Goal: Task Accomplishment & Management: Complete application form

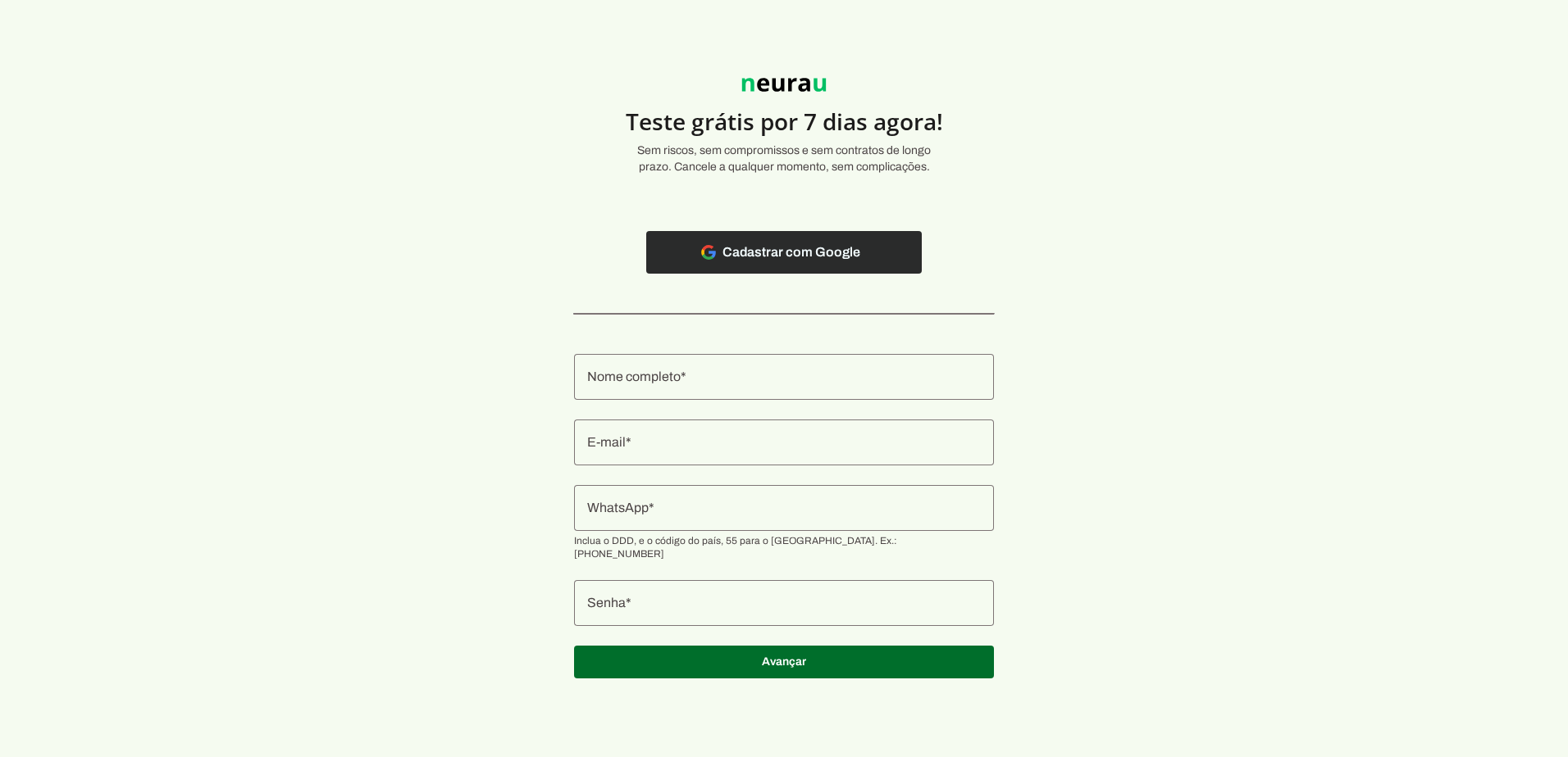
click at [804, 253] on span at bounding box center [784, 253] width 276 height 39
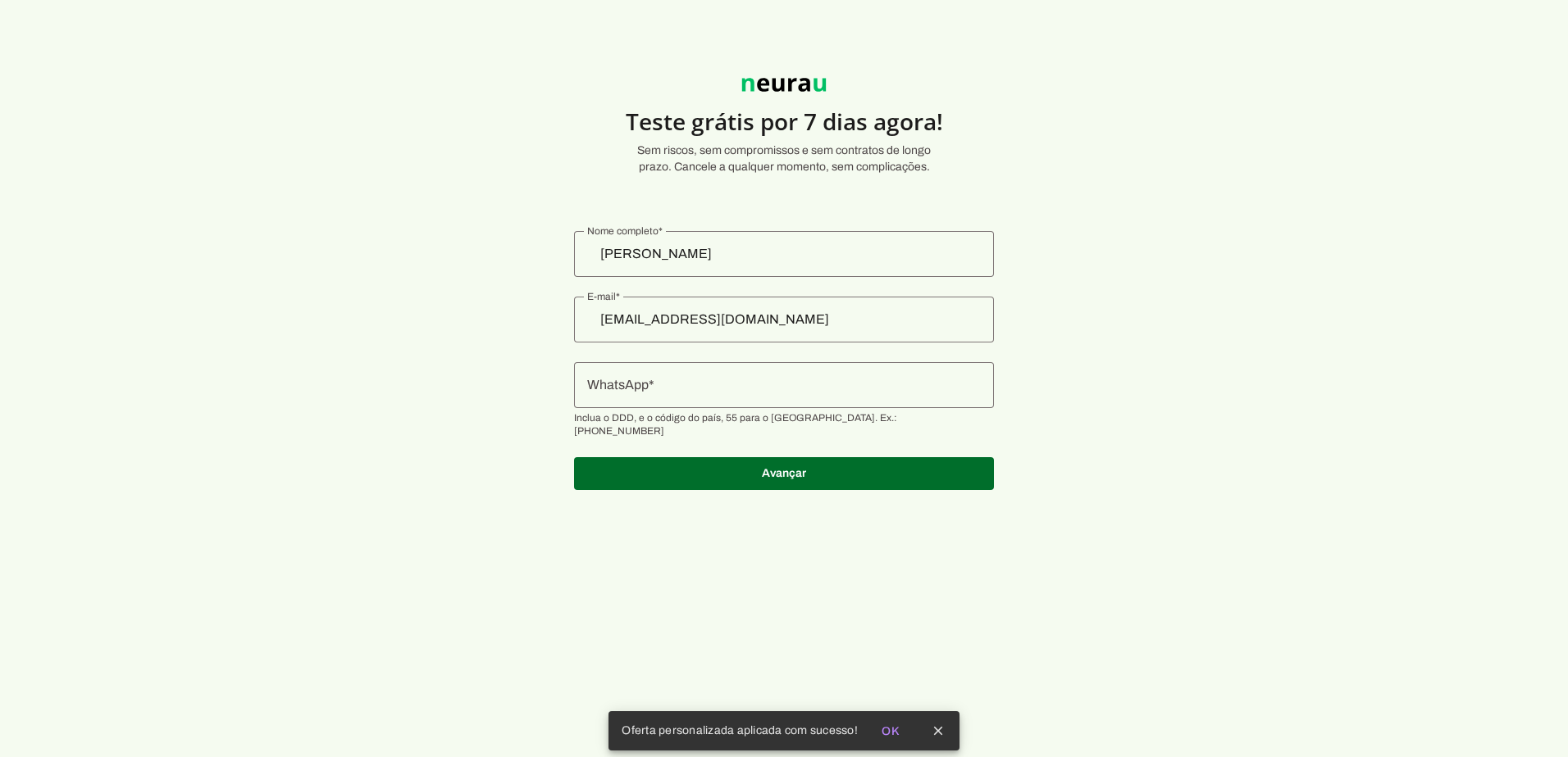
click at [677, 383] on input "WhatsApp" at bounding box center [784, 385] width 394 height 20
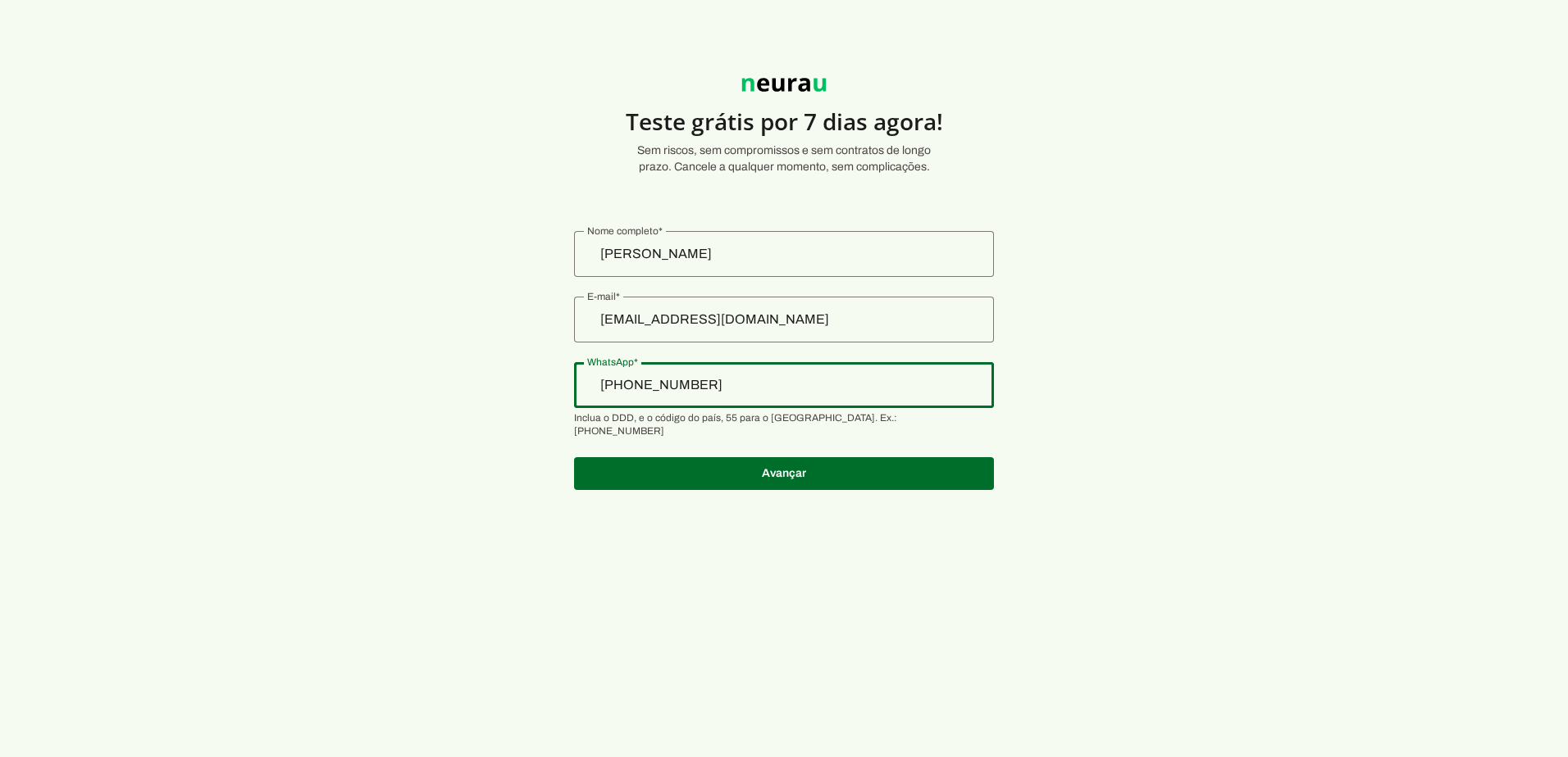
type input "+55 (11) 9 9722-1000"
click at [1289, 406] on section "Teste grátis por 7 dias agora! Sem riscos, sem compromissos e sem contratos de …" at bounding box center [784, 275] width 1568 height 471
click at [978, 483] on section "Teste grátis por 7 dias agora! Sem riscos, sem compromissos e sem contratos de …" at bounding box center [784, 275] width 1568 height 471
type md-outlined-text-field "+55 (11) 9 9722-1000"
click at [929, 458] on span at bounding box center [784, 474] width 420 height 39
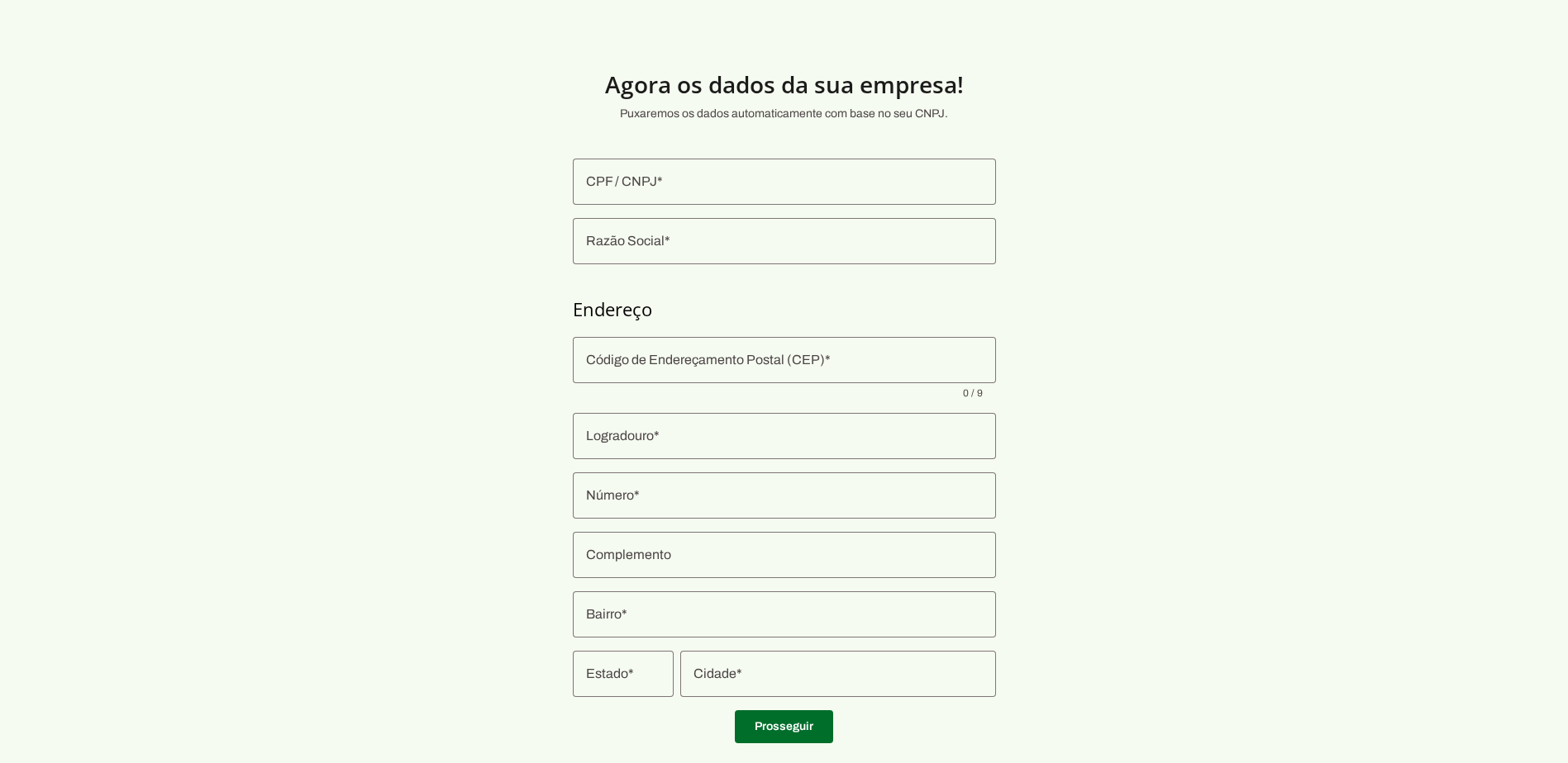
click at [659, 181] on input "CPF / CNPJ" at bounding box center [785, 182] width 397 height 20
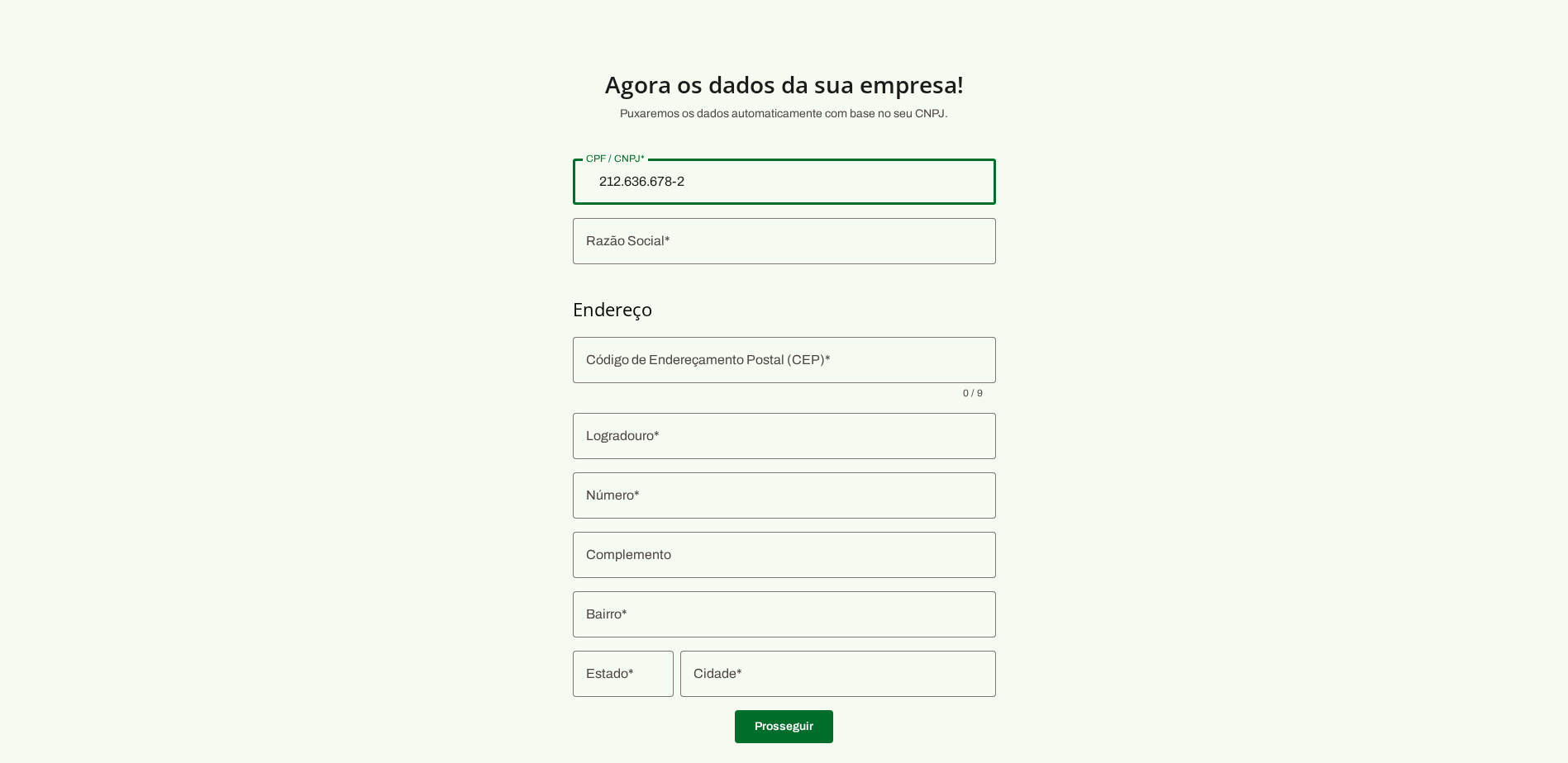
type input "212.636.678-21"
type md-outlined-text-field "212.636.678-21"
click at [661, 258] on div at bounding box center [785, 241] width 423 height 46
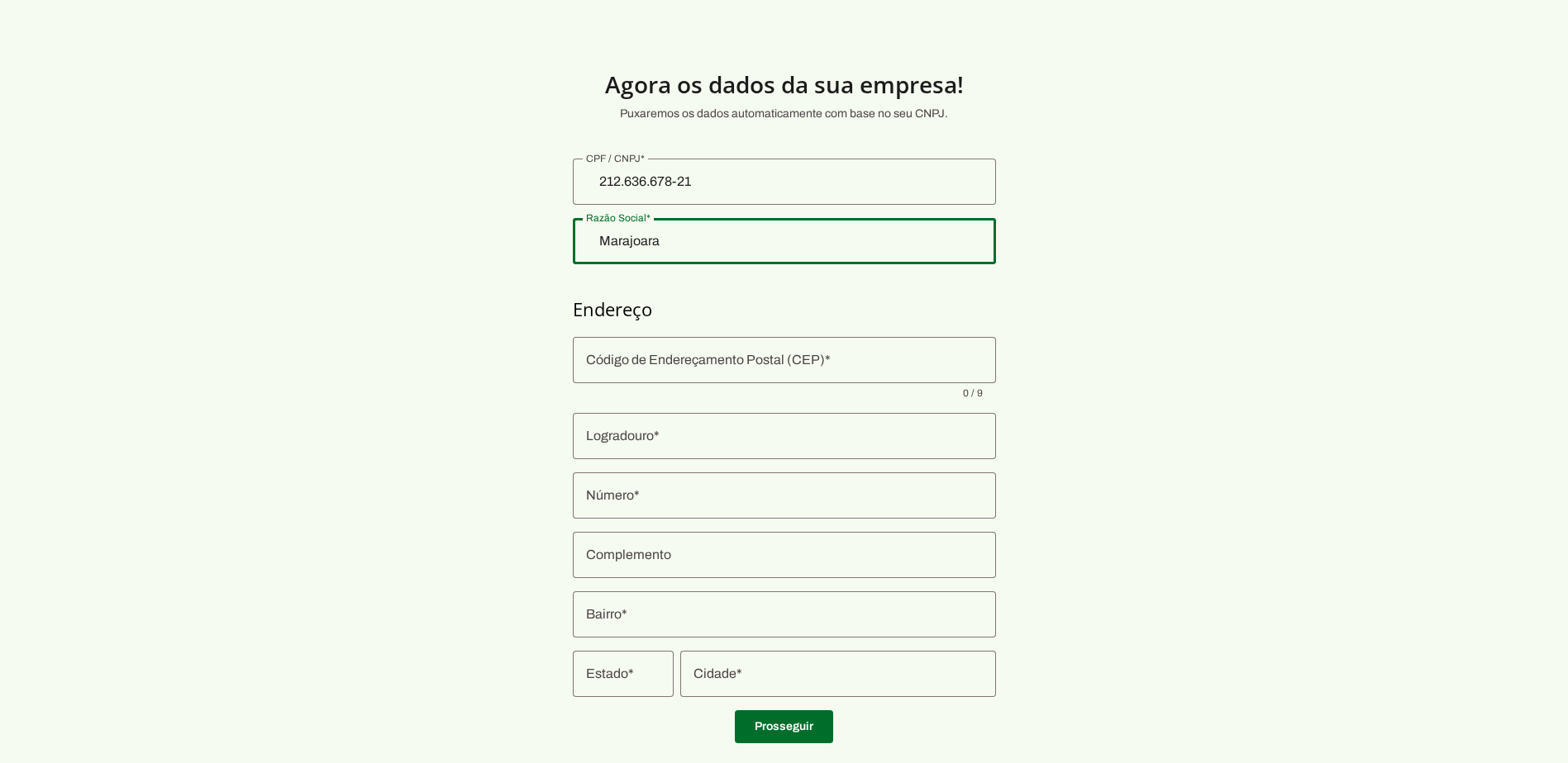
type input "MARAJOARA IMÓVEIS"
type md-outlined-text-field "MARAJOARA IMÓVEIS"
click at [653, 364] on input "Código de Endereçamento Postal (CEP)" at bounding box center [785, 360] width 397 height 20
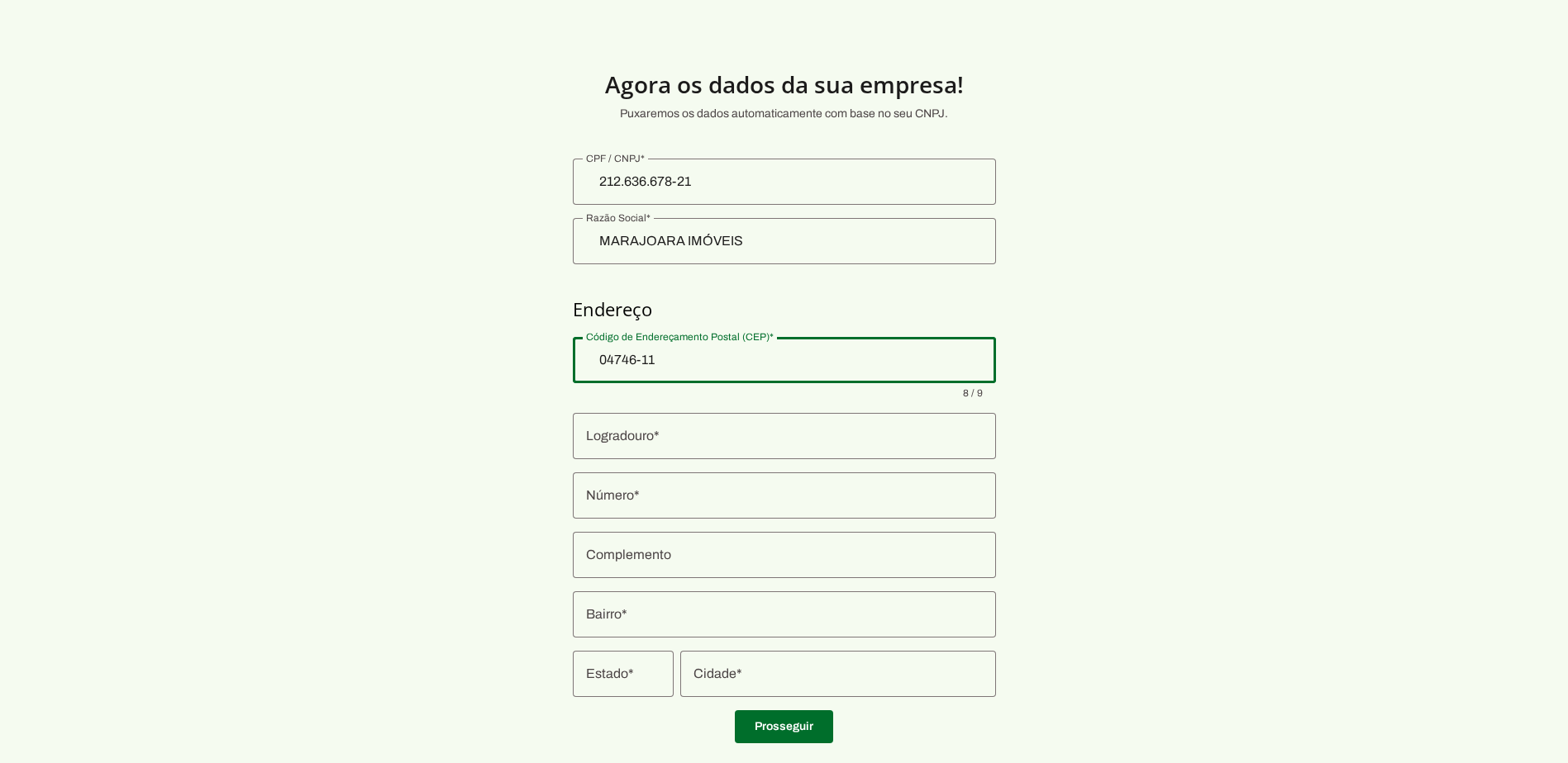
type input "04746-110"
type input "Rua Benedito Fernandes"
type input "Santo Amaro"
type input "São Paulo"
type input "SP"
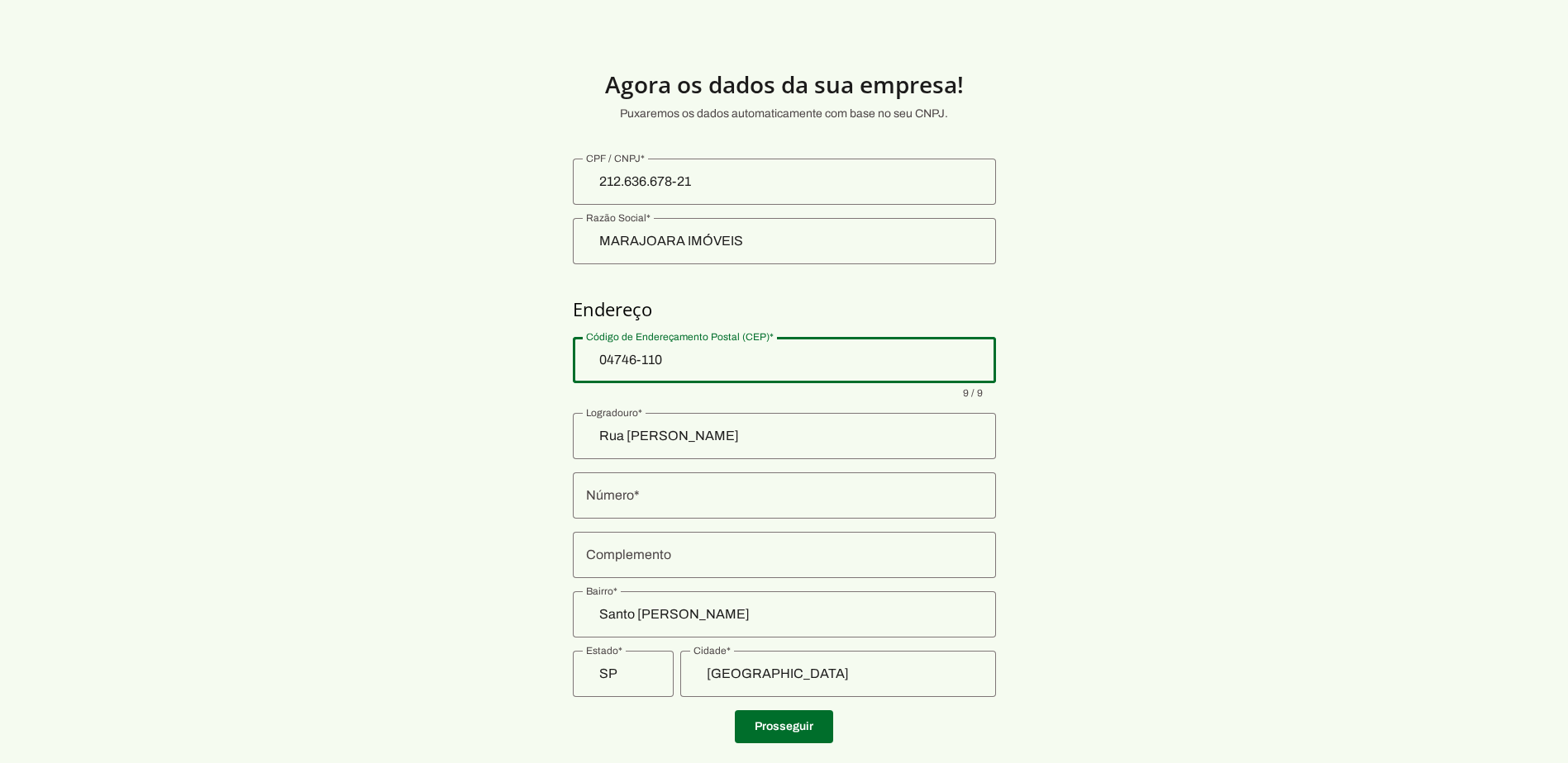
drag, startPoint x: 1049, startPoint y: 432, endPoint x: 1032, endPoint y: 432, distance: 17.0
click at [1049, 432] on section "Agora os dados da sua empresa! Puxaremos os dados automaticamente com base no s…" at bounding box center [784, 398] width 1568 height 717
type md-outlined-text-field "04746-110"
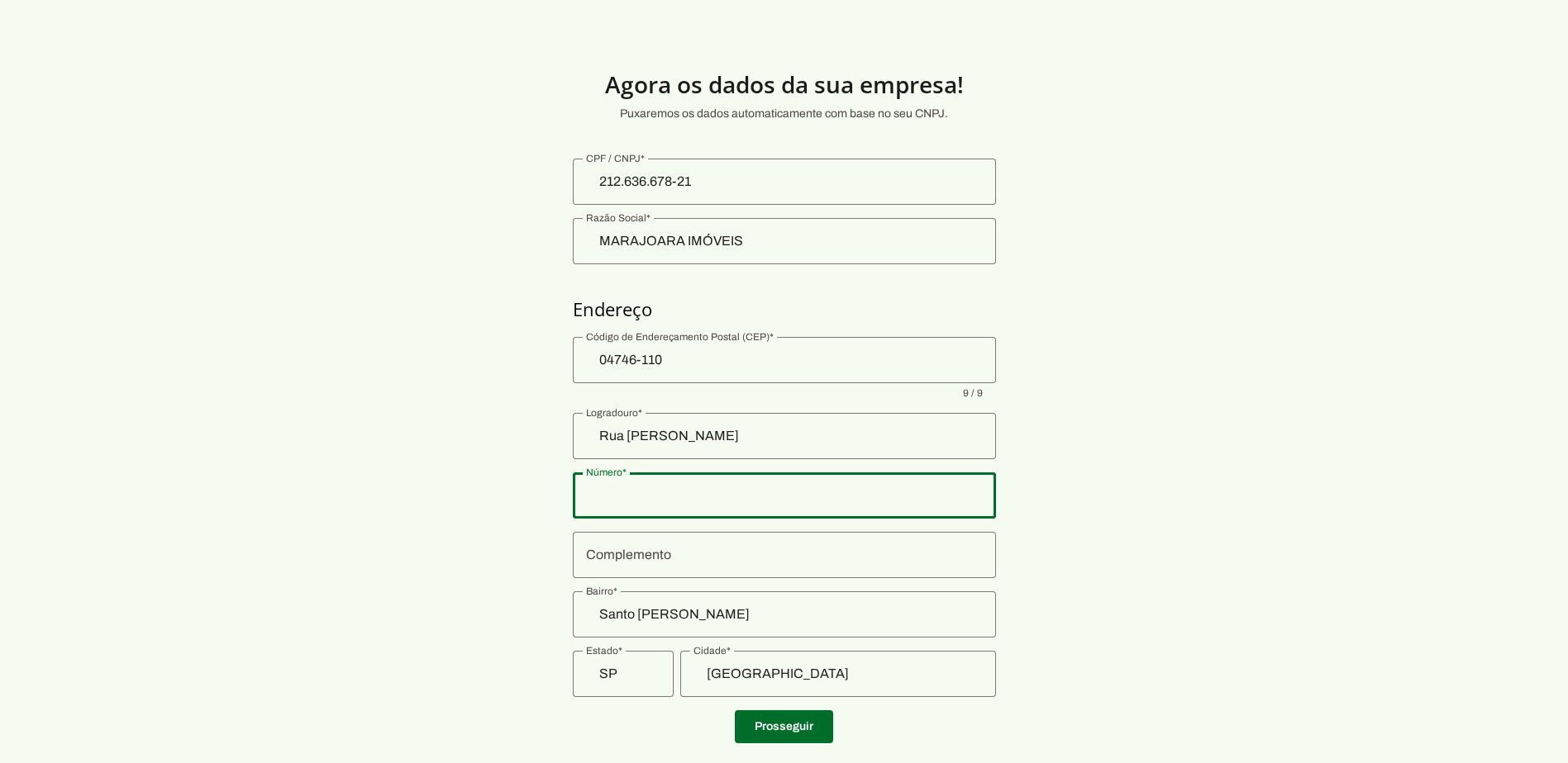
click at [608, 489] on input "Número" at bounding box center [785, 496] width 397 height 20
type input "545"
type md-outlined-text-field "545"
click at [609, 570] on div at bounding box center [785, 556] width 423 height 46
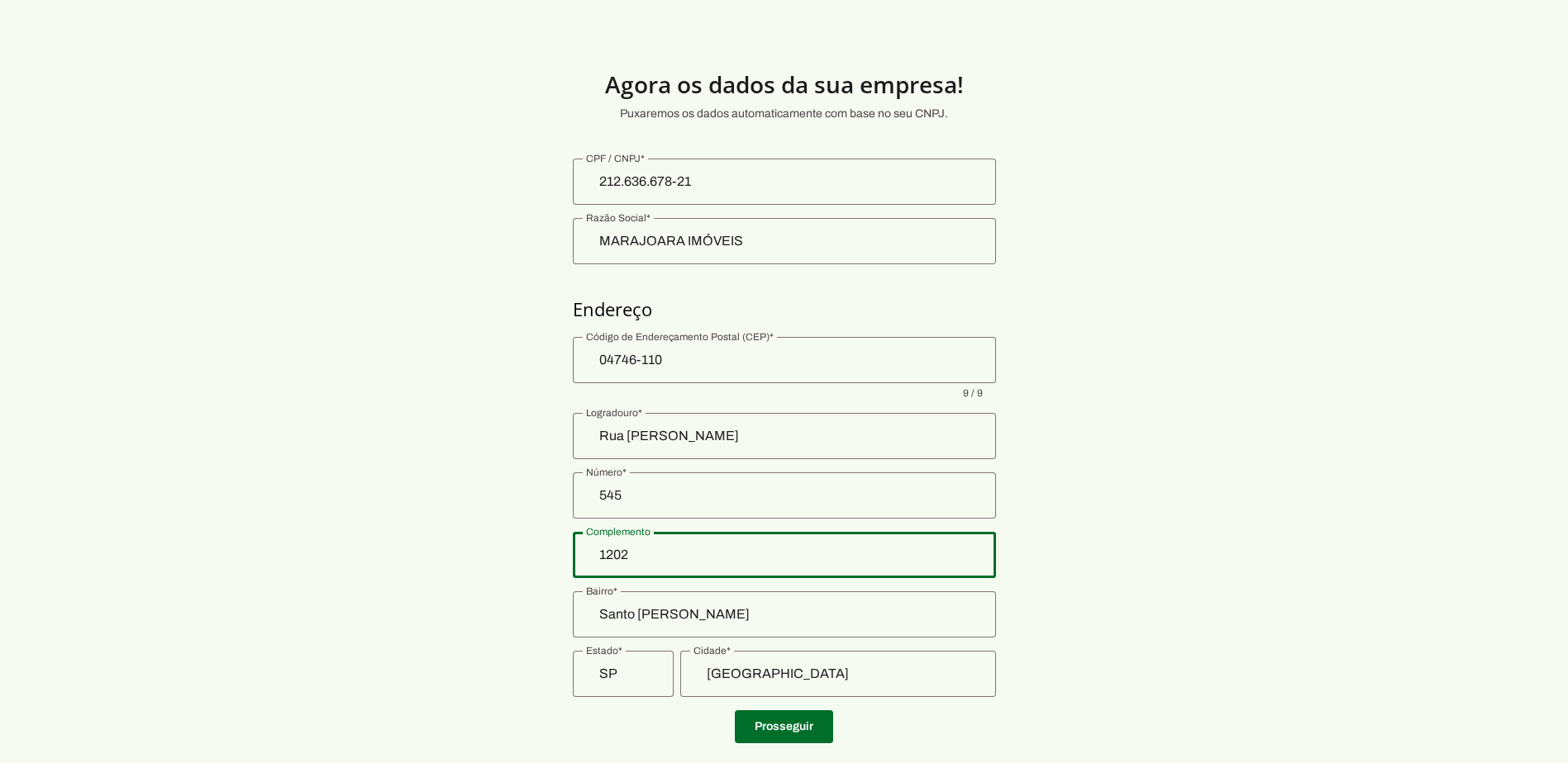
type input "1202"
type md-outlined-text-field "1202"
click at [1365, 497] on section "Agora os dados da sua empresa! Puxaremos os dados automaticamente com base no s…" at bounding box center [784, 398] width 1568 height 717
click at [792, 726] on span at bounding box center [783, 727] width 98 height 40
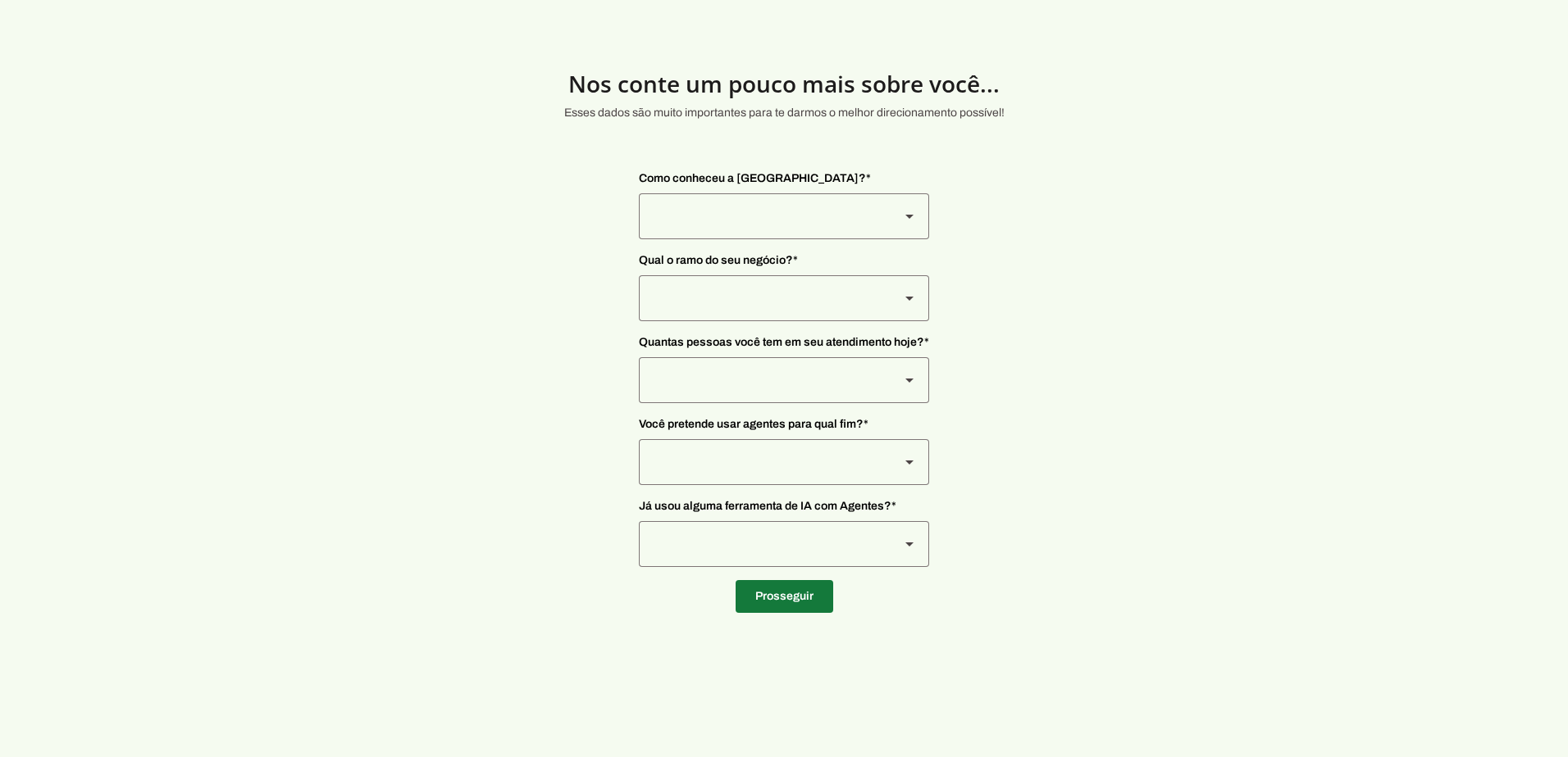
click at [781, 591] on span at bounding box center [784, 597] width 98 height 39
type input "04746-110"
type input "Rua Benedito Fernandes"
type input "545"
type input "1202"
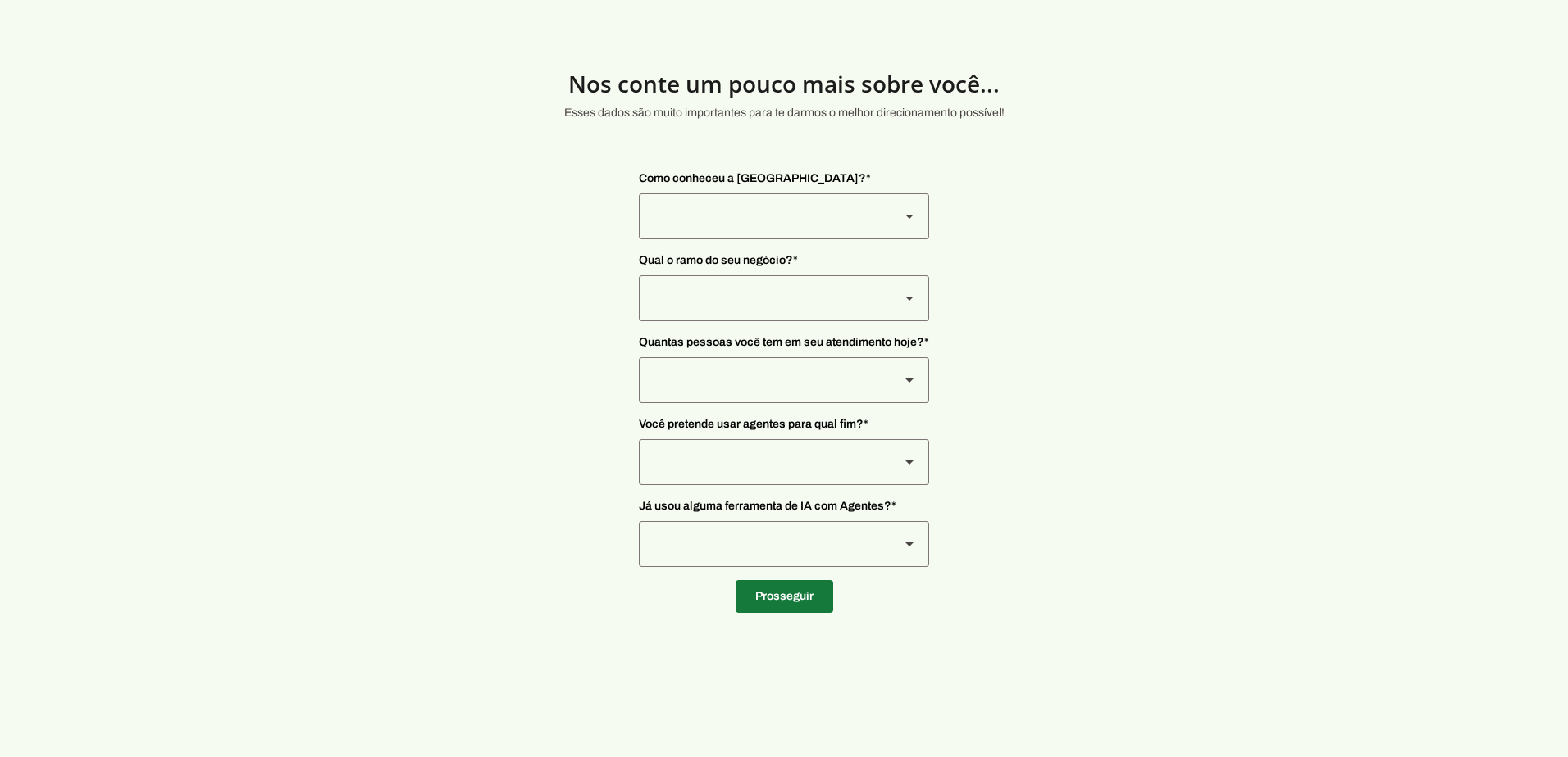
type input "Santo Amaro"
type input "São Paulo"
type input "SP"
type input "212.636.678-21"
type input "+55 (11) 9 9722-1000"
